Goal: Task Accomplishment & Management: Complete application form

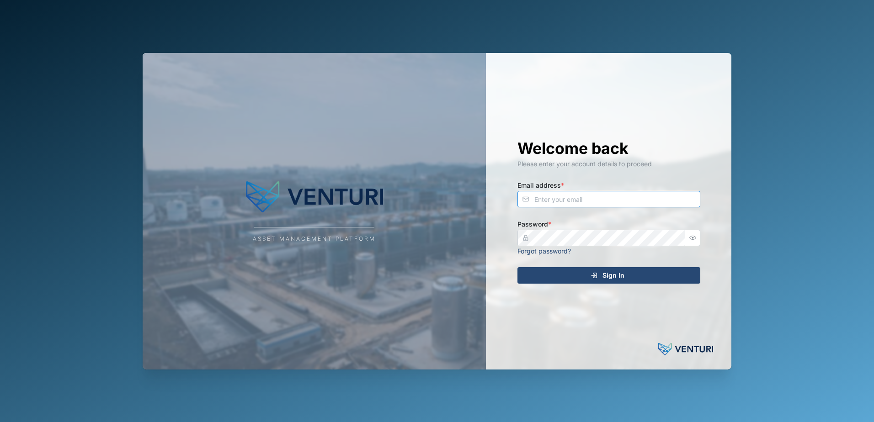
type input "[EMAIL_ADDRESS][DOMAIN_NAME]"
click at [591, 273] on icon "submit" at bounding box center [594, 275] width 7 height 7
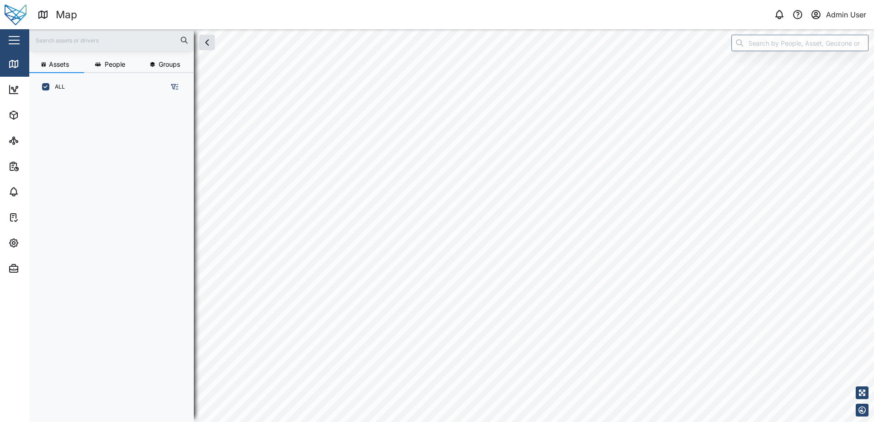
scroll to position [310, 143]
click at [11, 249] on span "Settings" at bounding box center [49, 243] width 83 height 26
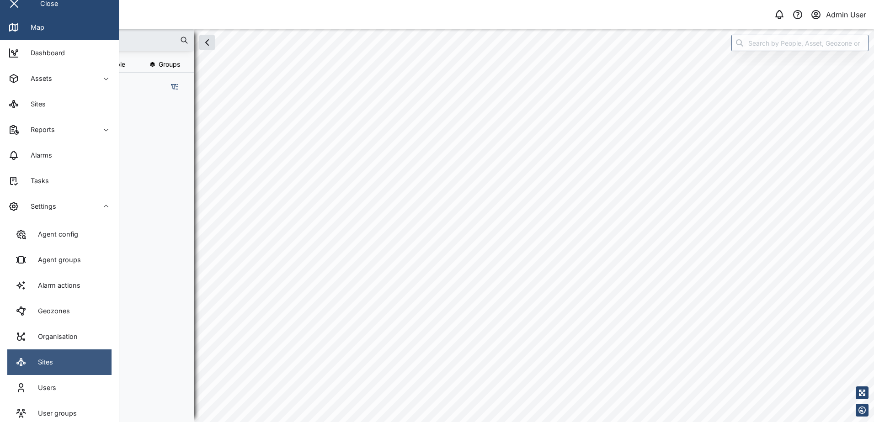
scroll to position [74, 0]
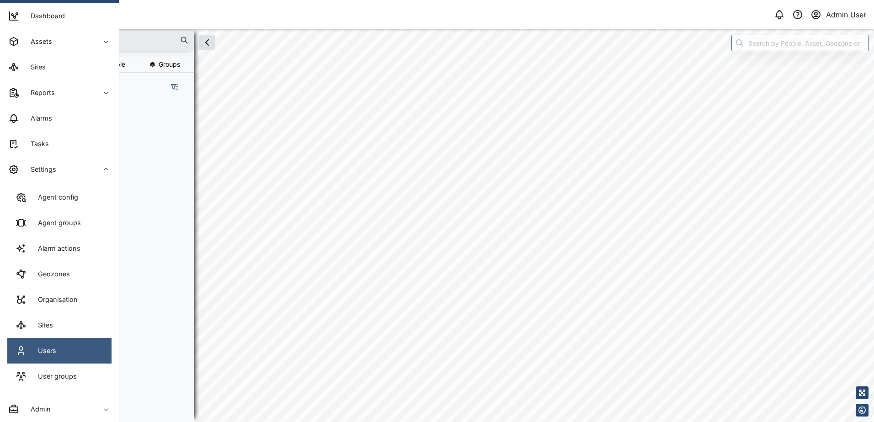
click at [54, 342] on link "Users" at bounding box center [59, 351] width 104 height 26
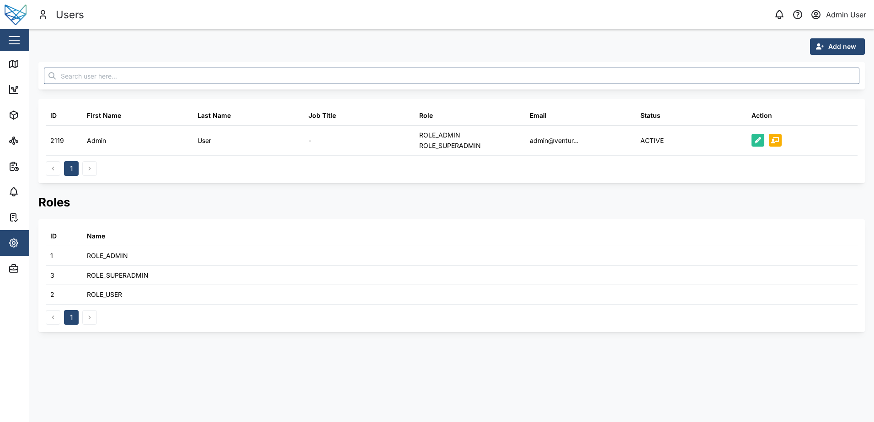
click at [832, 47] on span "Add new" at bounding box center [842, 47] width 28 height 16
click at [816, 86] on div "Platform User" at bounding box center [830, 87] width 53 height 7
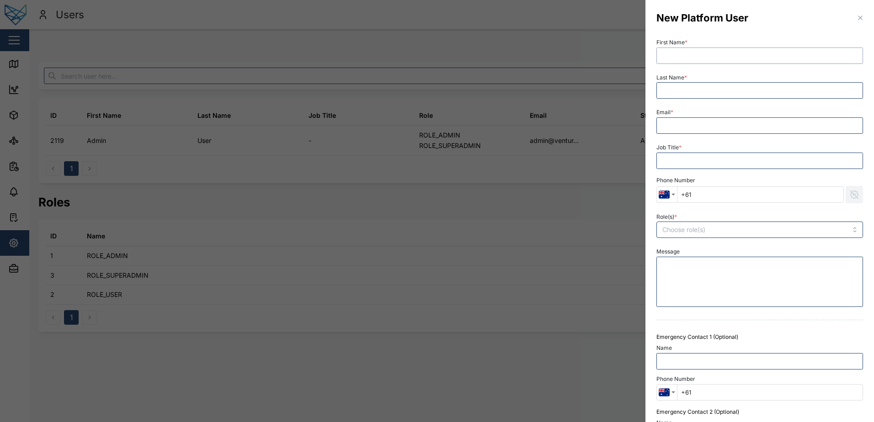
click at [725, 55] on input "First Name *" at bounding box center [759, 56] width 207 height 16
type input "Declan"
click at [696, 91] on input "Dela" at bounding box center [759, 90] width 207 height 16
type input "[PERSON_NAME]"
type input "[EMAIL_ADDRESS][PERSON_NAME][DOMAIN_NAME]"
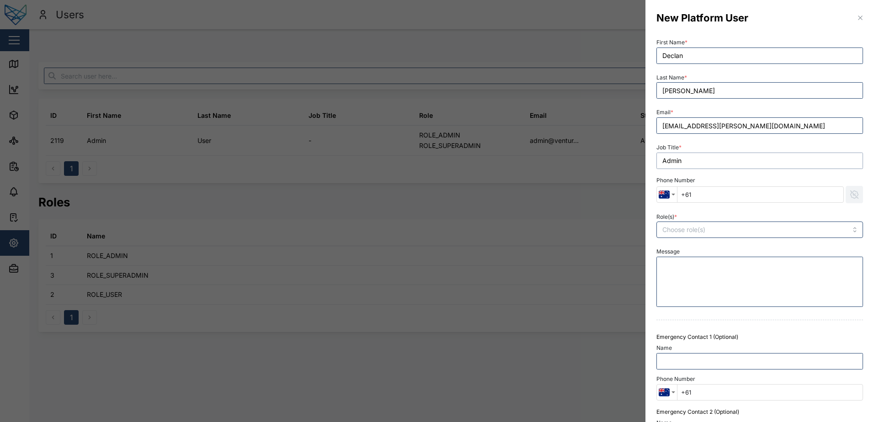
type input "Admin"
click at [721, 229] on input "Role(s) *" at bounding box center [741, 229] width 158 height 7
click at [697, 313] on div at bounding box center [760, 320] width 214 height 19
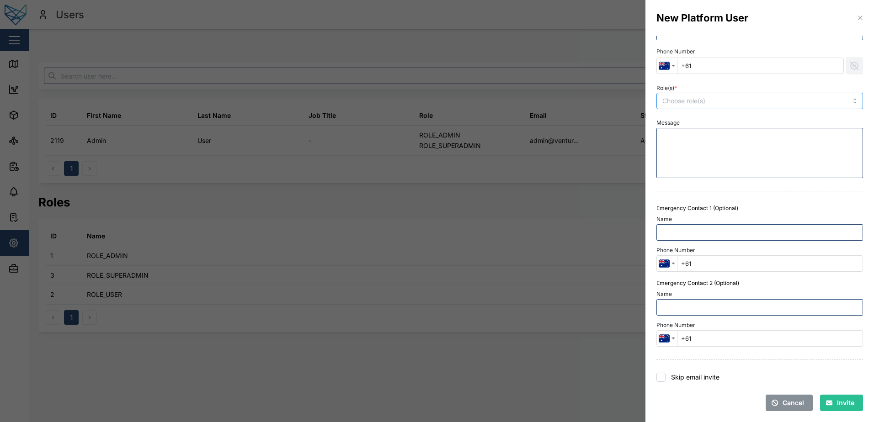
click at [725, 101] on input "Role(s) *" at bounding box center [741, 100] width 158 height 7
click at [757, 83] on div "Role(s) * ROLE_ADMIN ROLE_SUPERADMIN ROLE_USER" at bounding box center [759, 96] width 207 height 28
click at [717, 101] on input "Role(s) *" at bounding box center [741, 100] width 158 height 7
click at [837, 403] on span "Invite" at bounding box center [845, 403] width 17 height 16
